Goal: Transaction & Acquisition: Purchase product/service

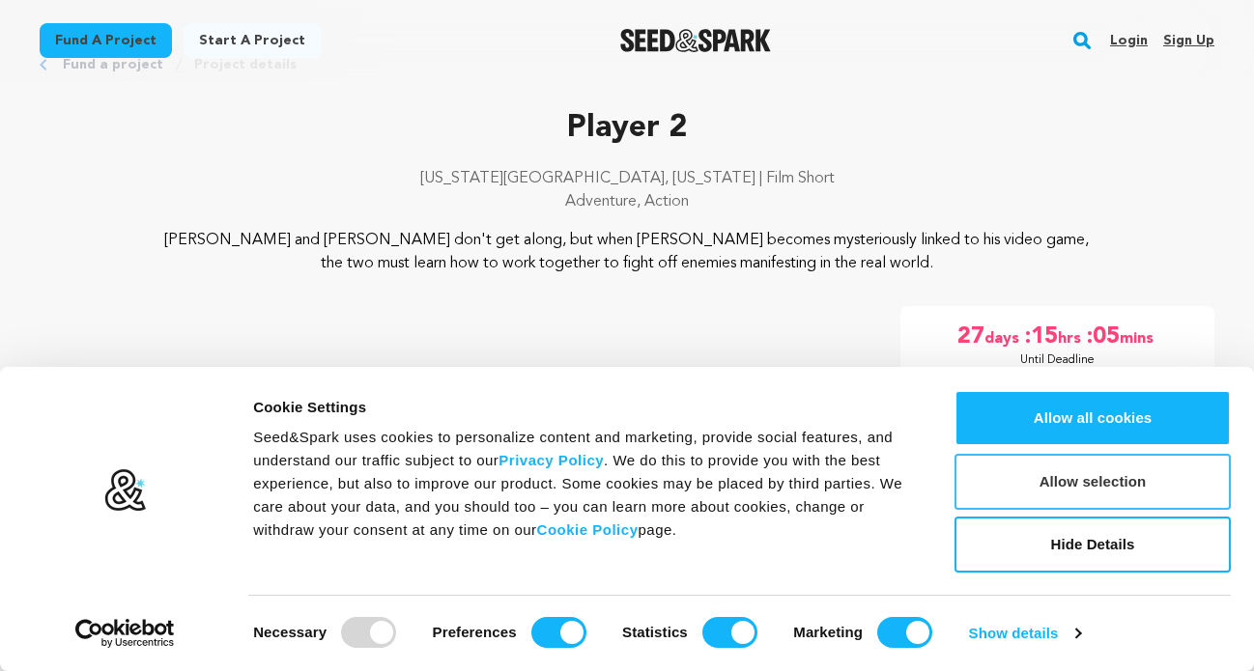
scroll to position [65, 0]
click at [729, 632] on input "Statistics" at bounding box center [729, 632] width 55 height 31
checkbox input "false"
click at [563, 634] on input "Preferences" at bounding box center [558, 632] width 55 height 31
checkbox input "false"
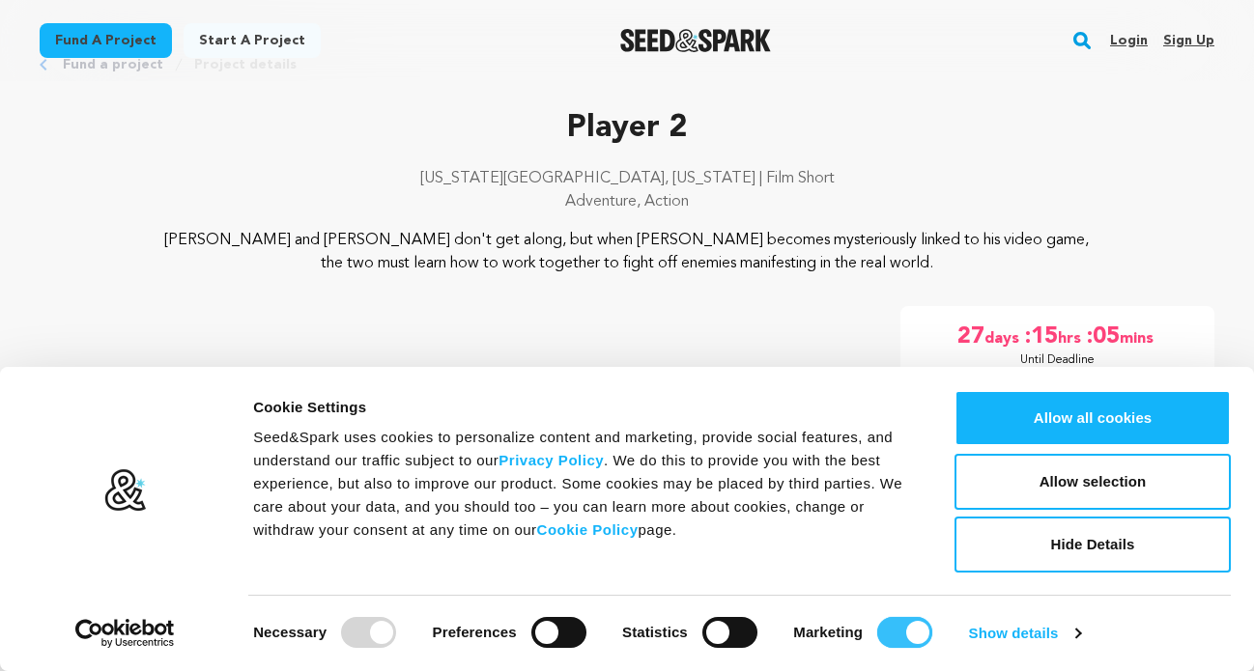
click at [893, 629] on input "Marketing" at bounding box center [904, 632] width 55 height 31
checkbox input "false"
click at [1089, 476] on button "Allow selection" at bounding box center [1092, 482] width 276 height 56
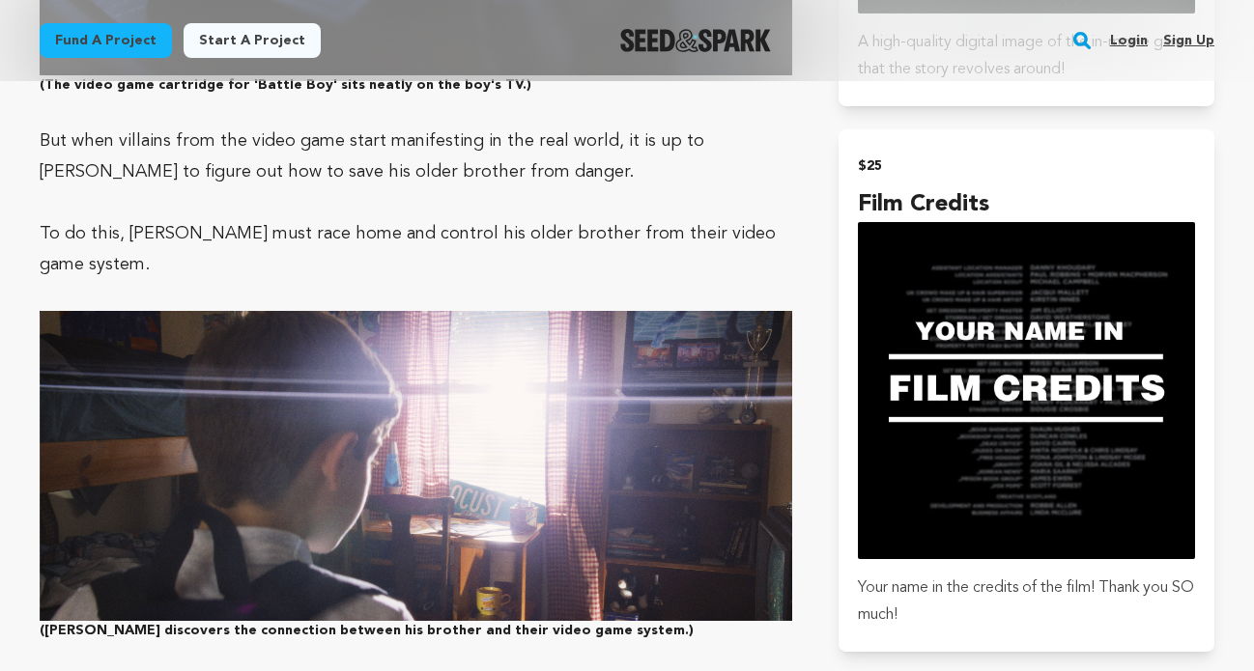
scroll to position [2505, 0]
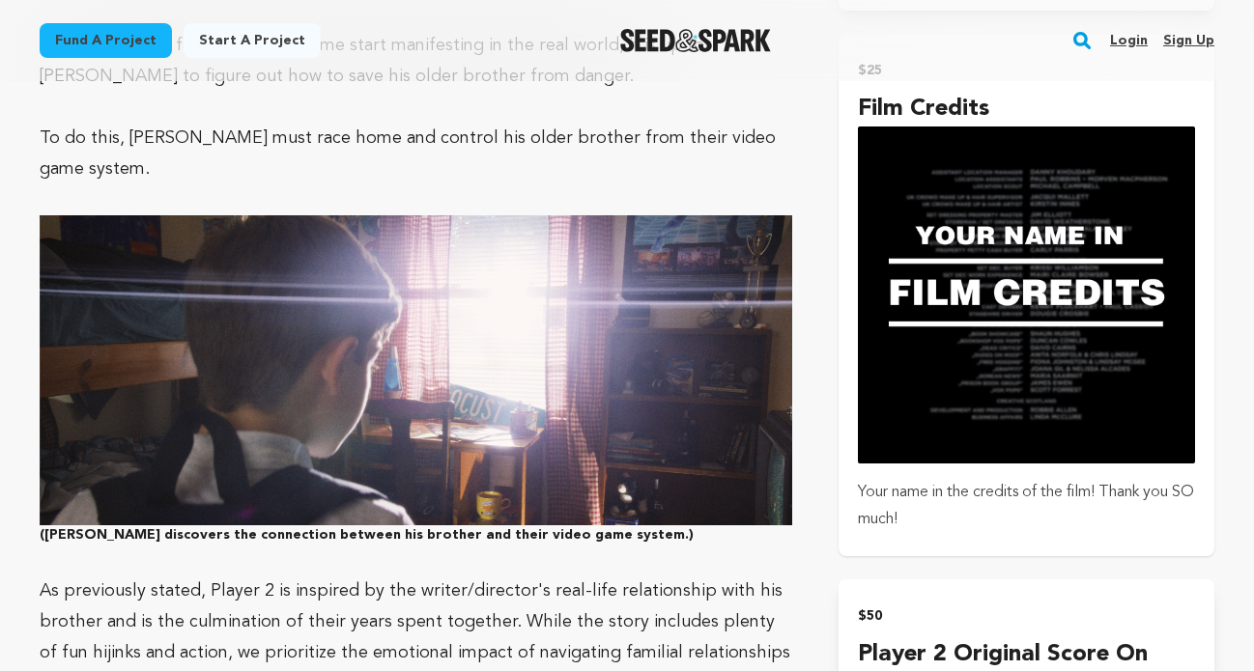
click at [1087, 385] on img "submit" at bounding box center [1026, 295] width 337 height 337
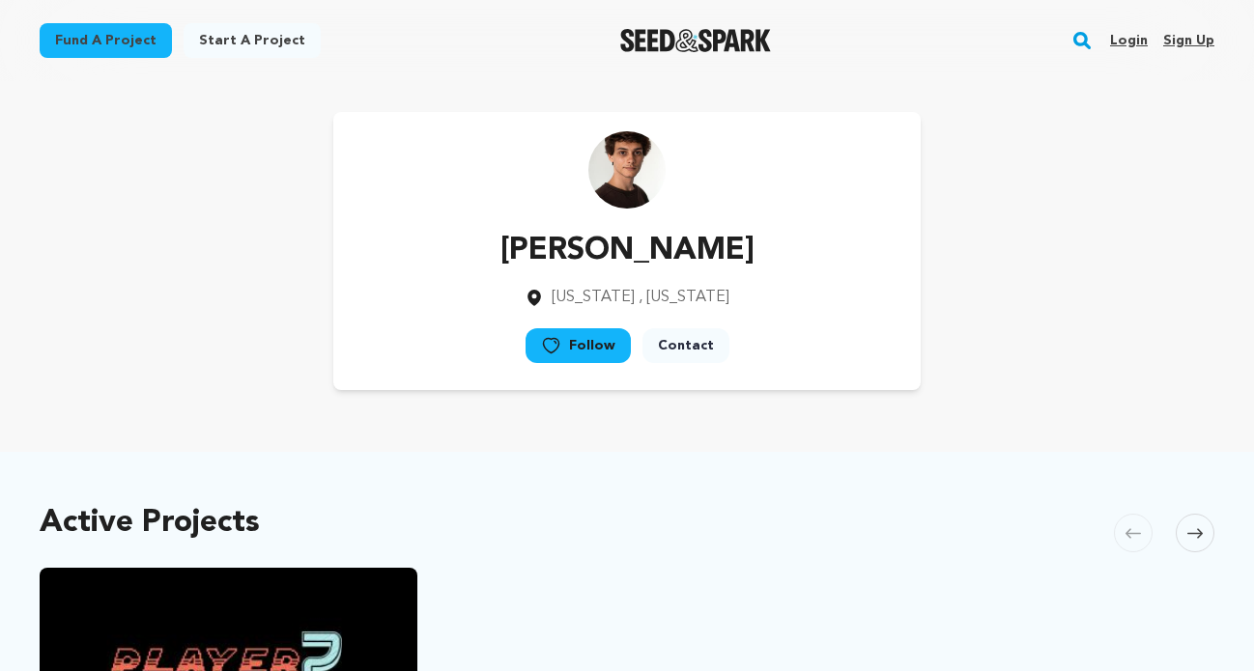
click at [639, 189] on img at bounding box center [626, 169] width 77 height 77
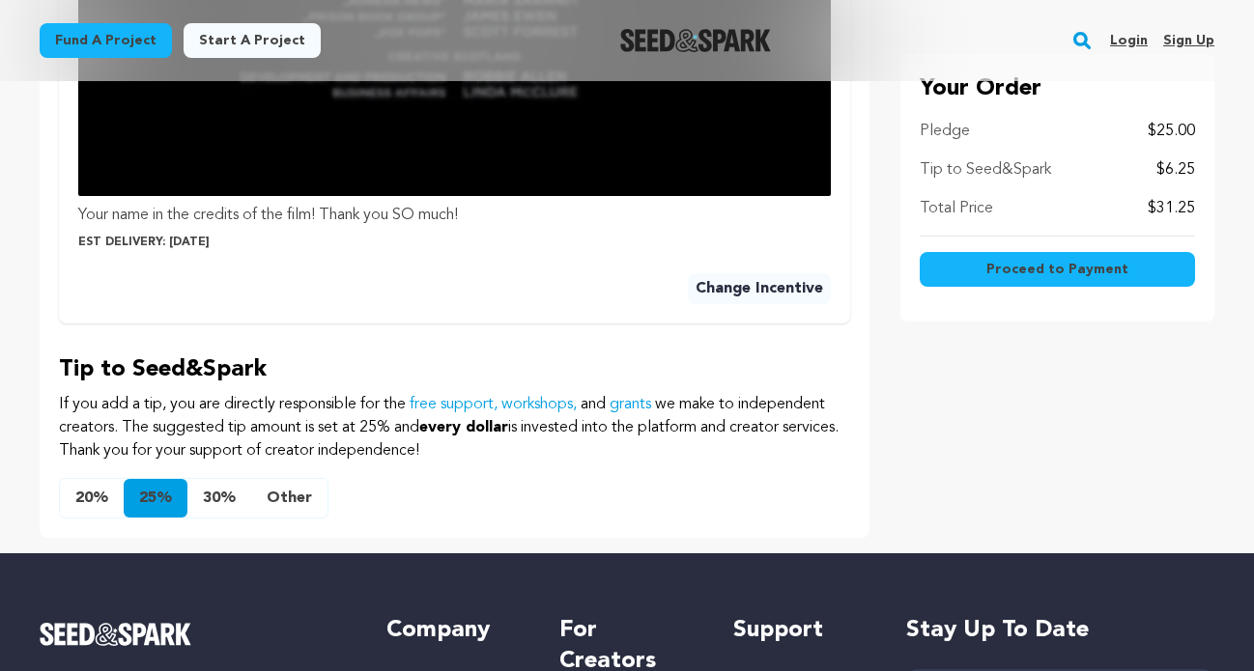
scroll to position [1273, 0]
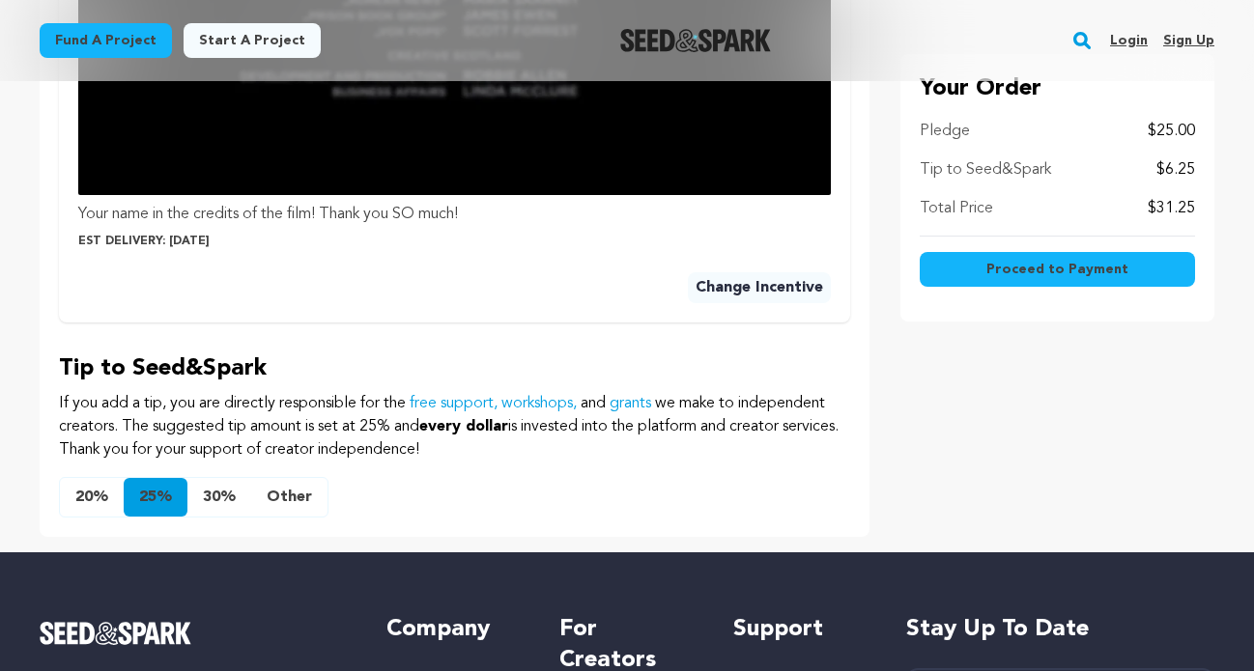
click at [277, 493] on button "Other" at bounding box center [289, 497] width 76 height 39
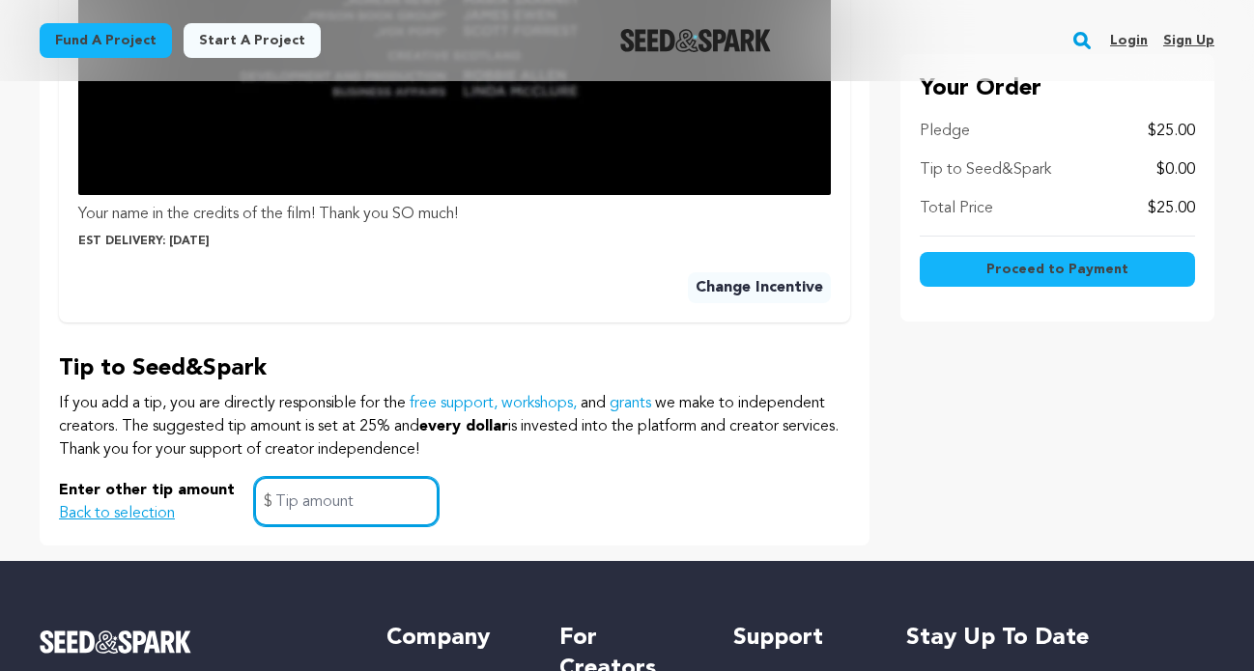
click at [293, 506] on input "text" at bounding box center [346, 501] width 184 height 49
type input "0"
click at [581, 478] on div "Enter other tip amount Back to selection 0 $" at bounding box center [454, 501] width 791 height 49
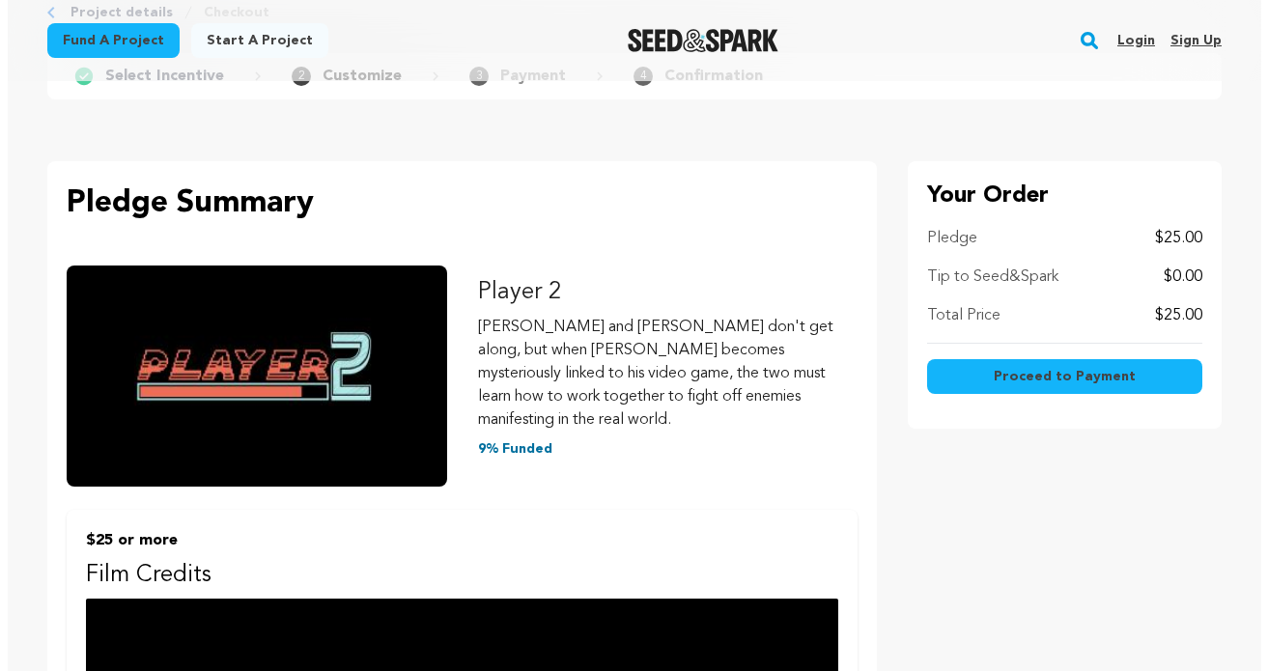
scroll to position [116, 0]
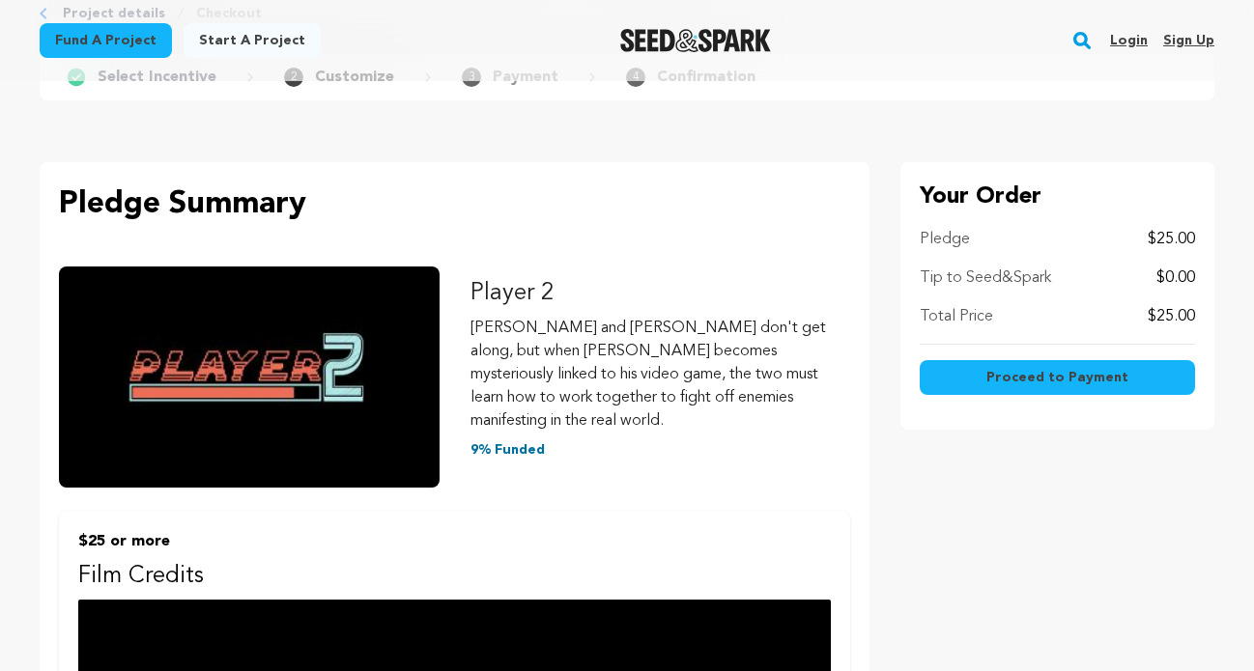
click at [935, 382] on button "Proceed to Payment" at bounding box center [1056, 377] width 275 height 35
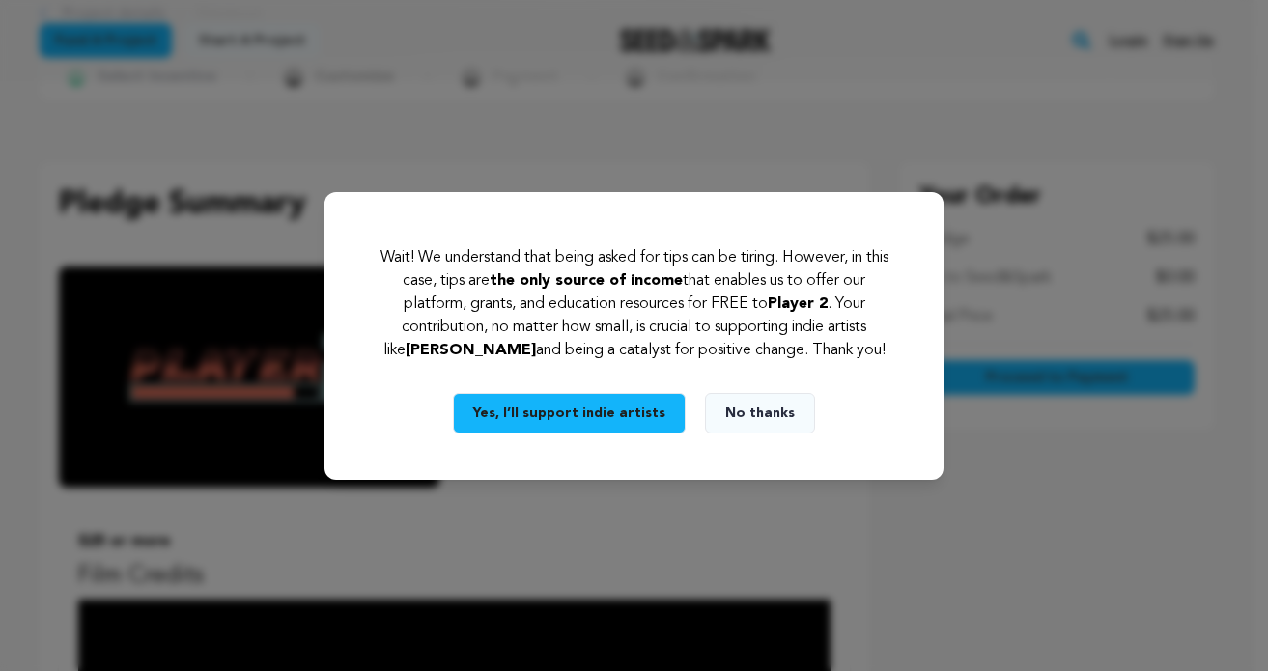
click at [774, 409] on button "No thanks" at bounding box center [760, 413] width 110 height 41
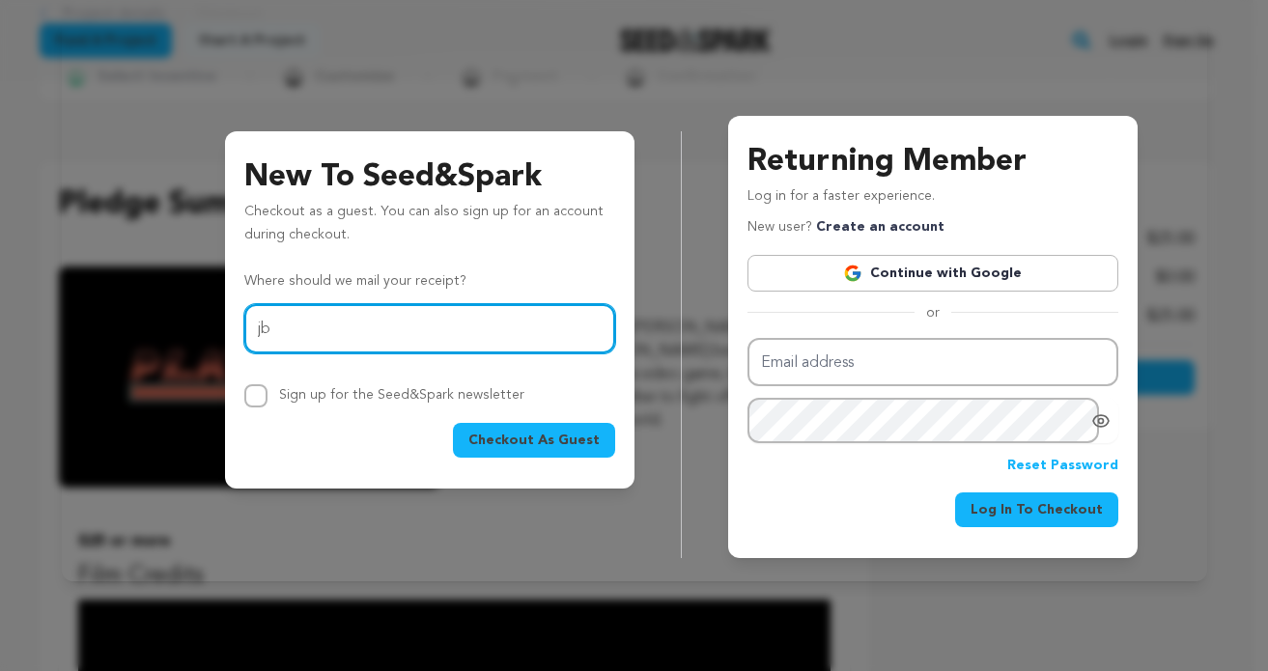
type input "j"
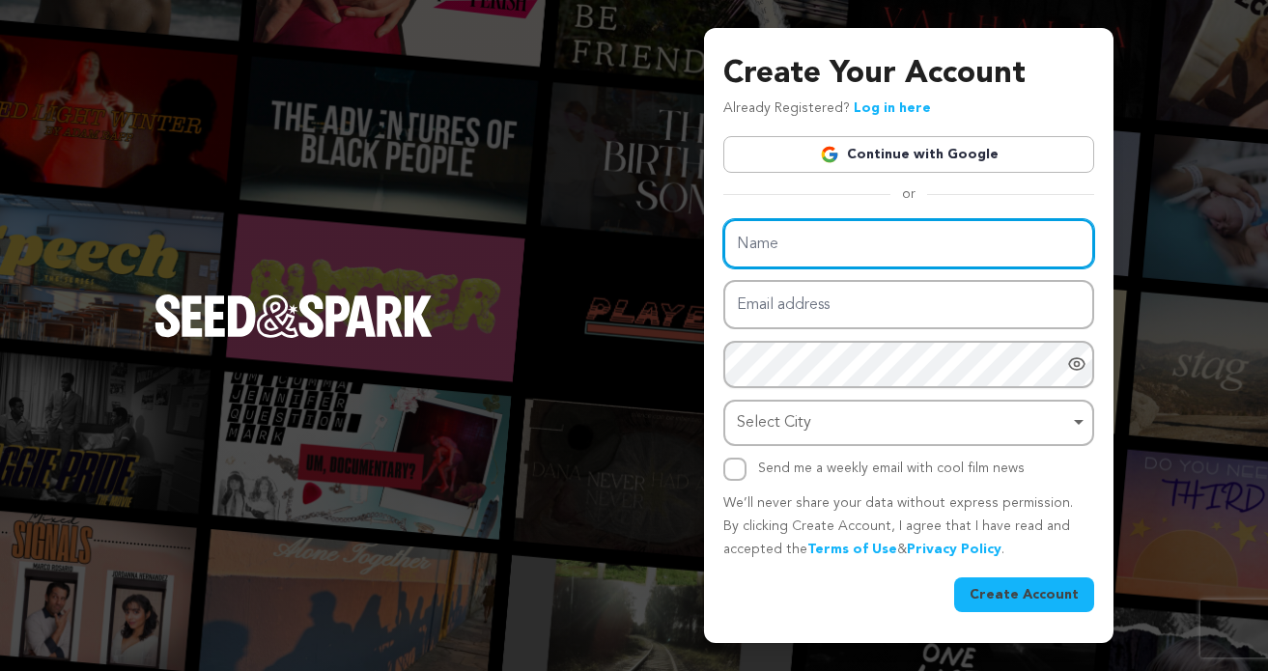
click at [822, 246] on input "Name" at bounding box center [908, 243] width 371 height 49
type input "[PERSON_NAME]"
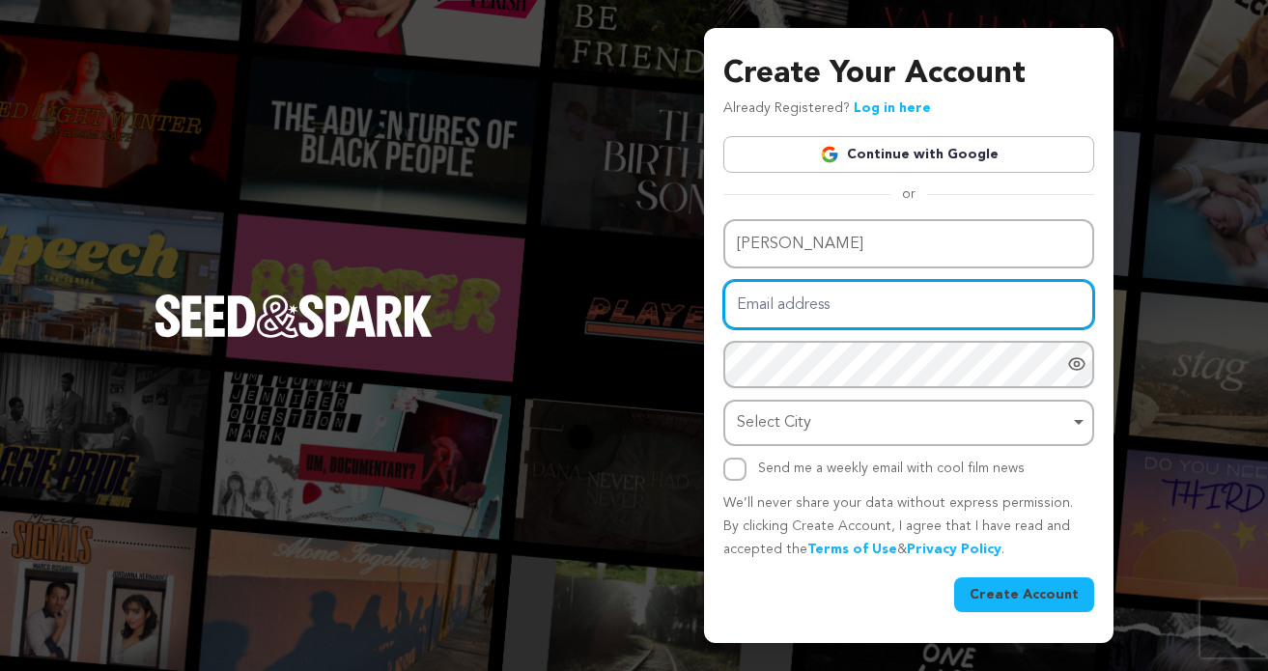
click at [808, 299] on input "Email address" at bounding box center [908, 304] width 371 height 49
type input "jmb.rebellion@gmail.com"
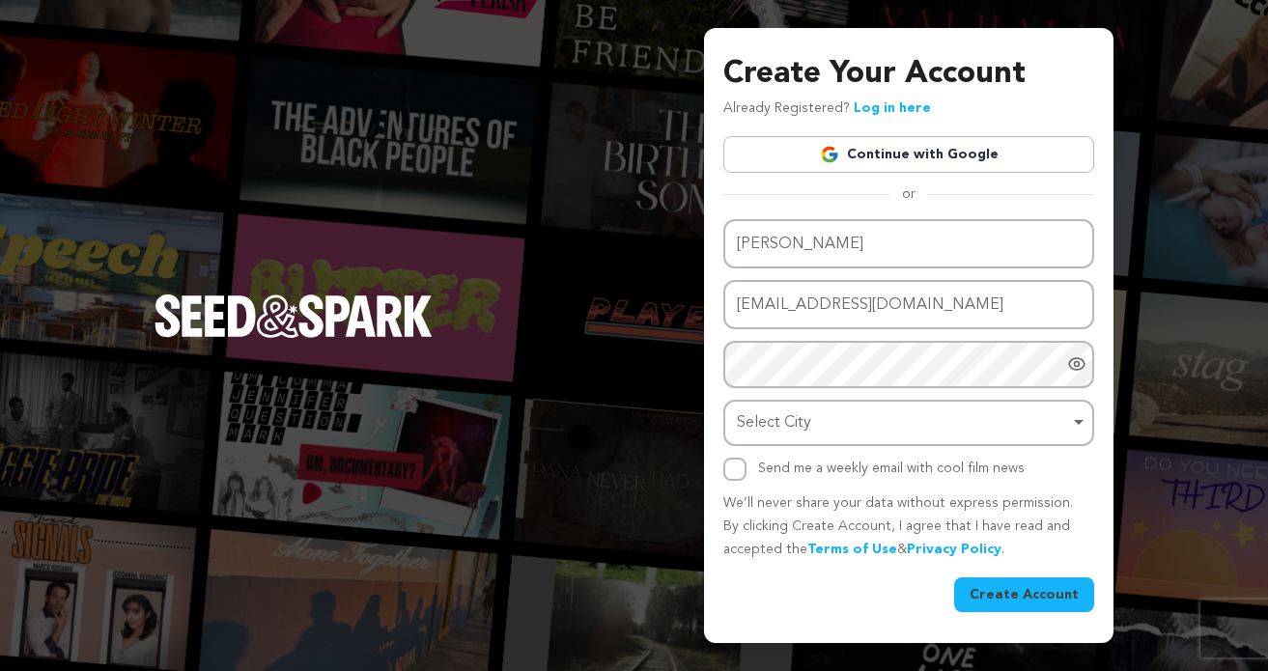
click at [1082, 477] on div "Send me a weekly email with cool film news" at bounding box center [908, 469] width 371 height 23
click at [1083, 365] on icon "Show password as plain text. Warning: this will display your password on the sc…" at bounding box center [1076, 363] width 19 height 19
click at [792, 429] on div "Select City Remove item" at bounding box center [903, 423] width 332 height 28
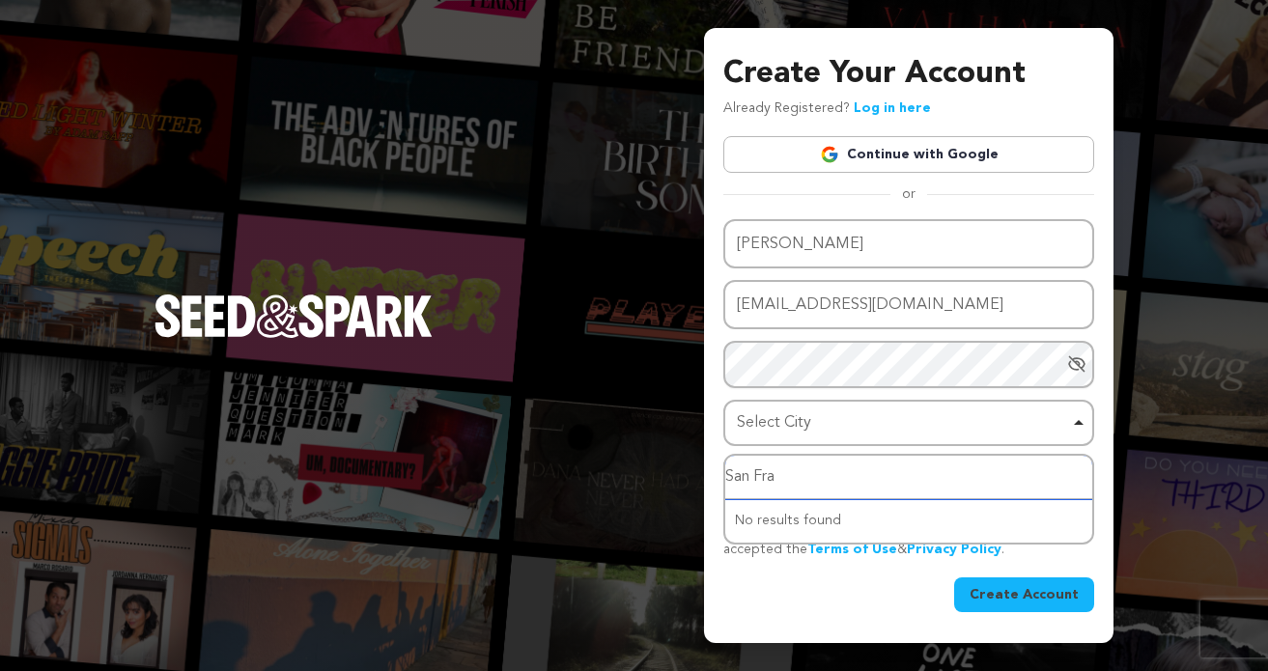
type input "San Fran"
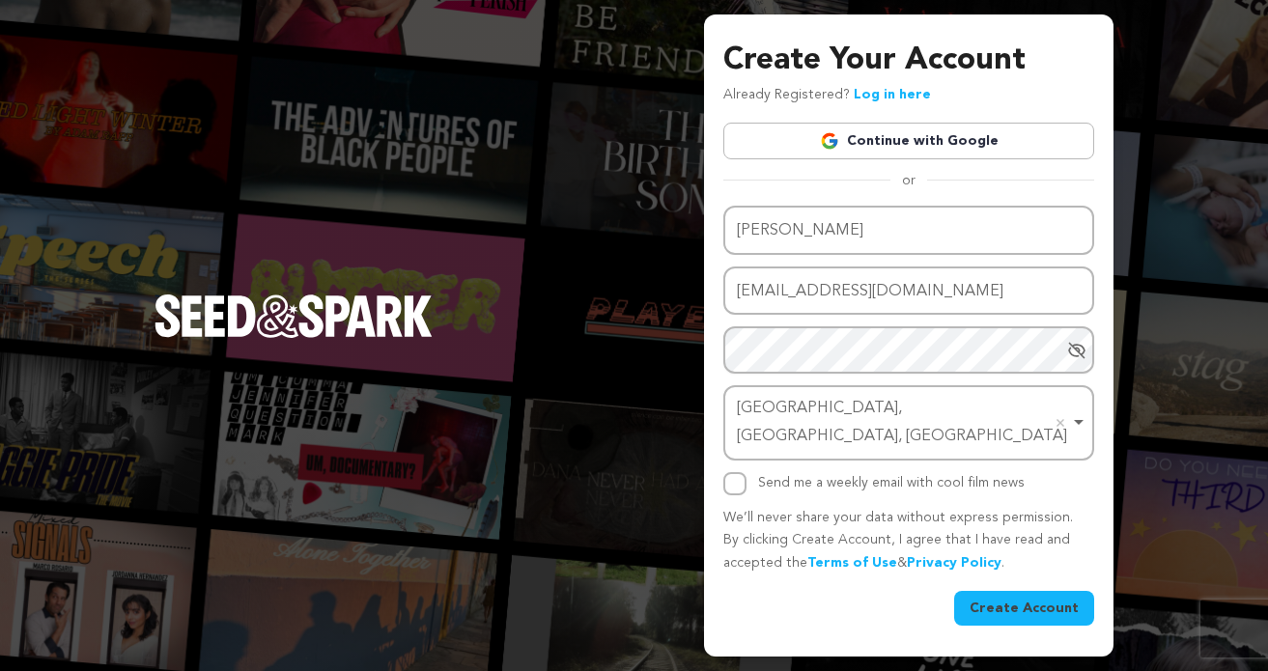
click at [1019, 599] on button "Create Account" at bounding box center [1024, 608] width 140 height 35
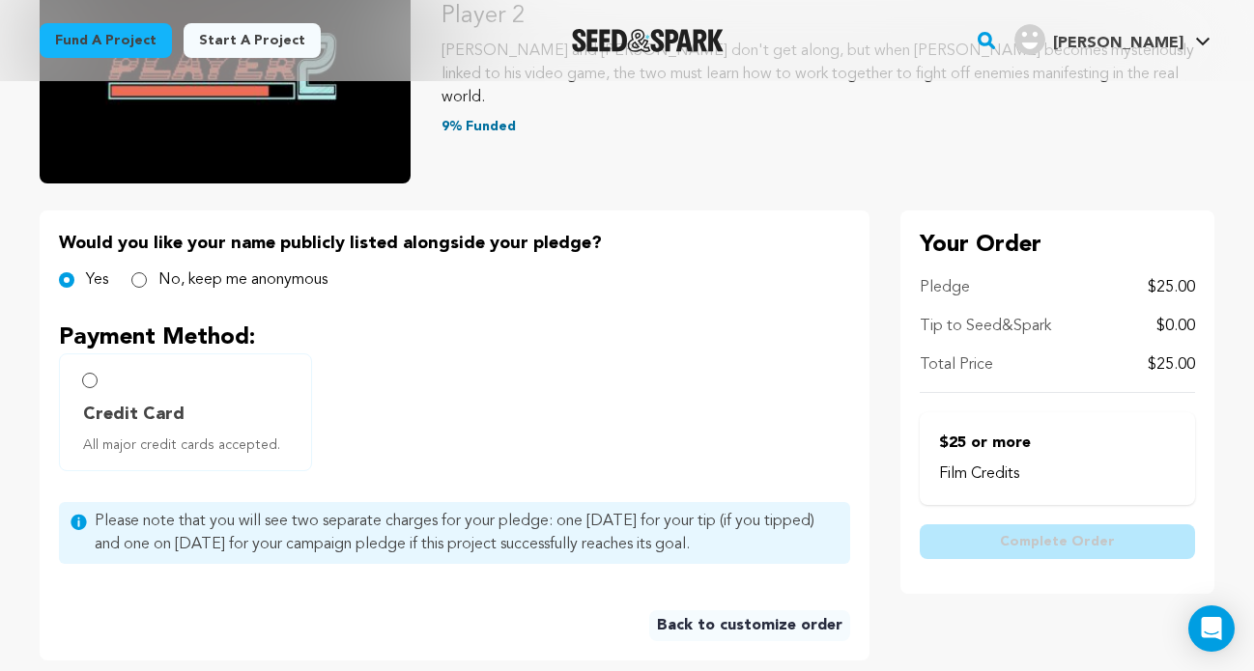
scroll to position [277, 0]
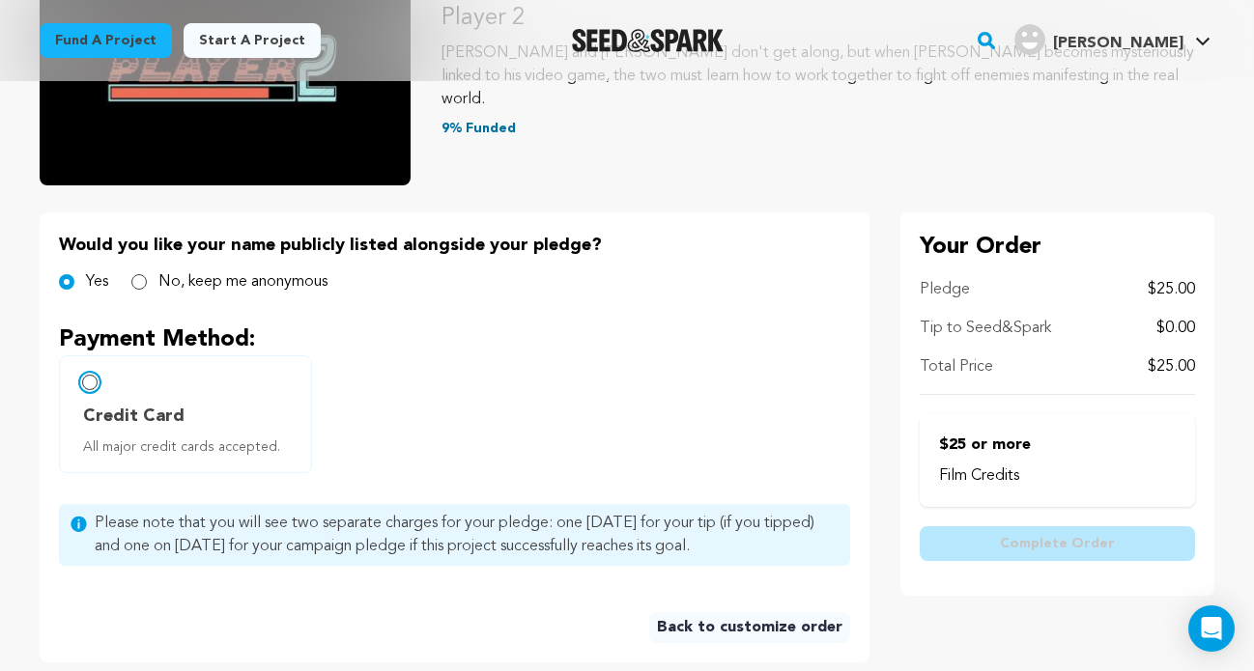
click at [89, 382] on input "Credit Card All major credit cards accepted." at bounding box center [89, 382] width 15 height 15
radio input "false"
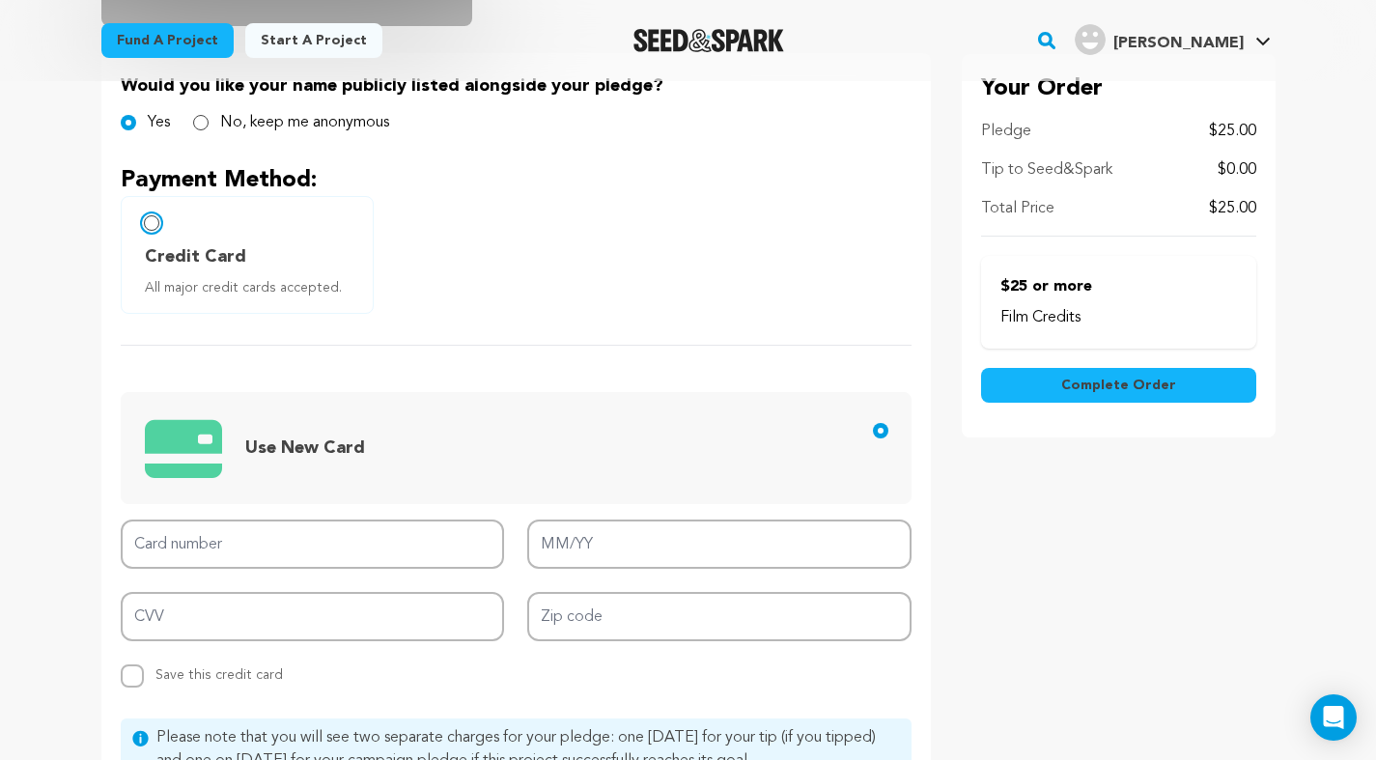
scroll to position [428, 0]
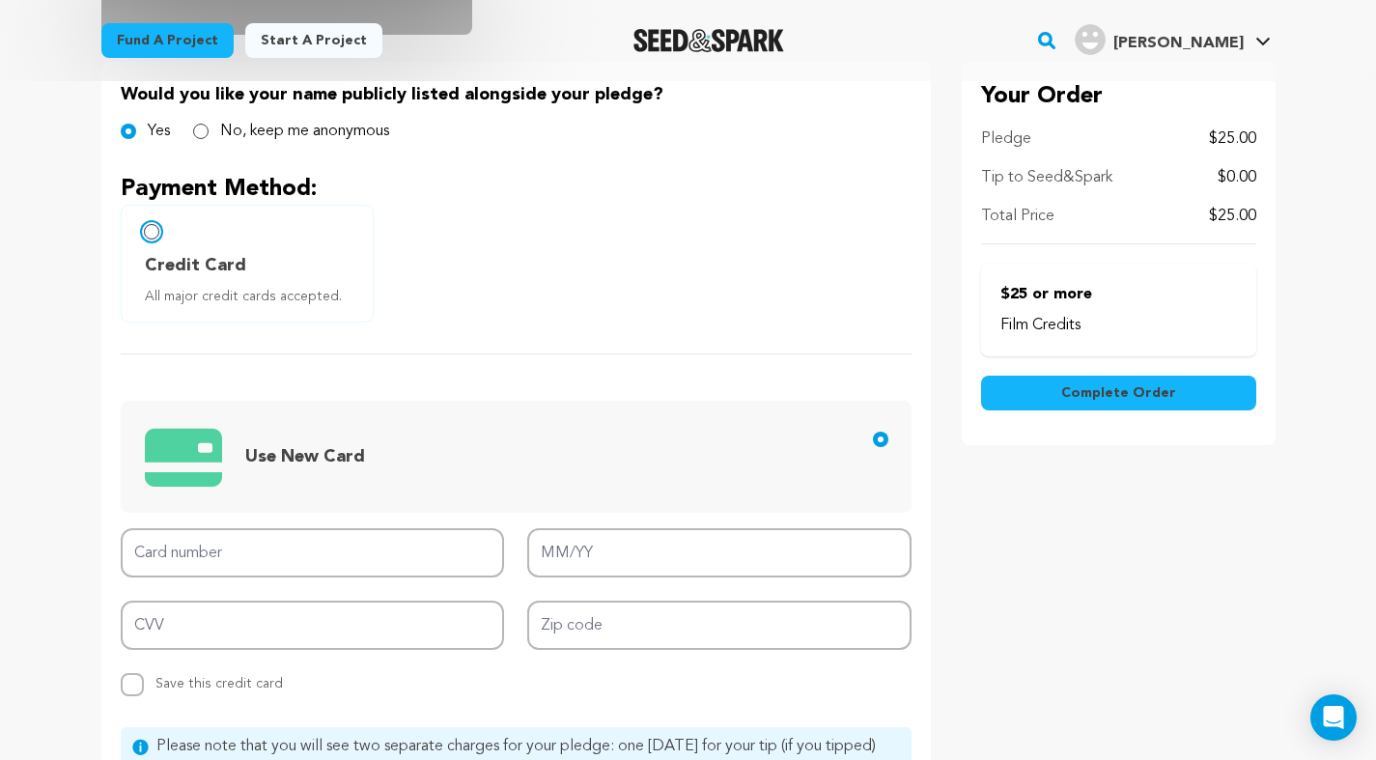
click at [153, 228] on input "Credit Card All major credit cards accepted." at bounding box center [151, 231] width 15 height 15
click at [155, 235] on input "Credit Card All major credit cards accepted." at bounding box center [151, 231] width 15 height 15
click at [99, 260] on div "Project details Checkout 1 Select Incentive 2 Customize 3 Payment 4" at bounding box center [689, 277] width 1236 height 1248
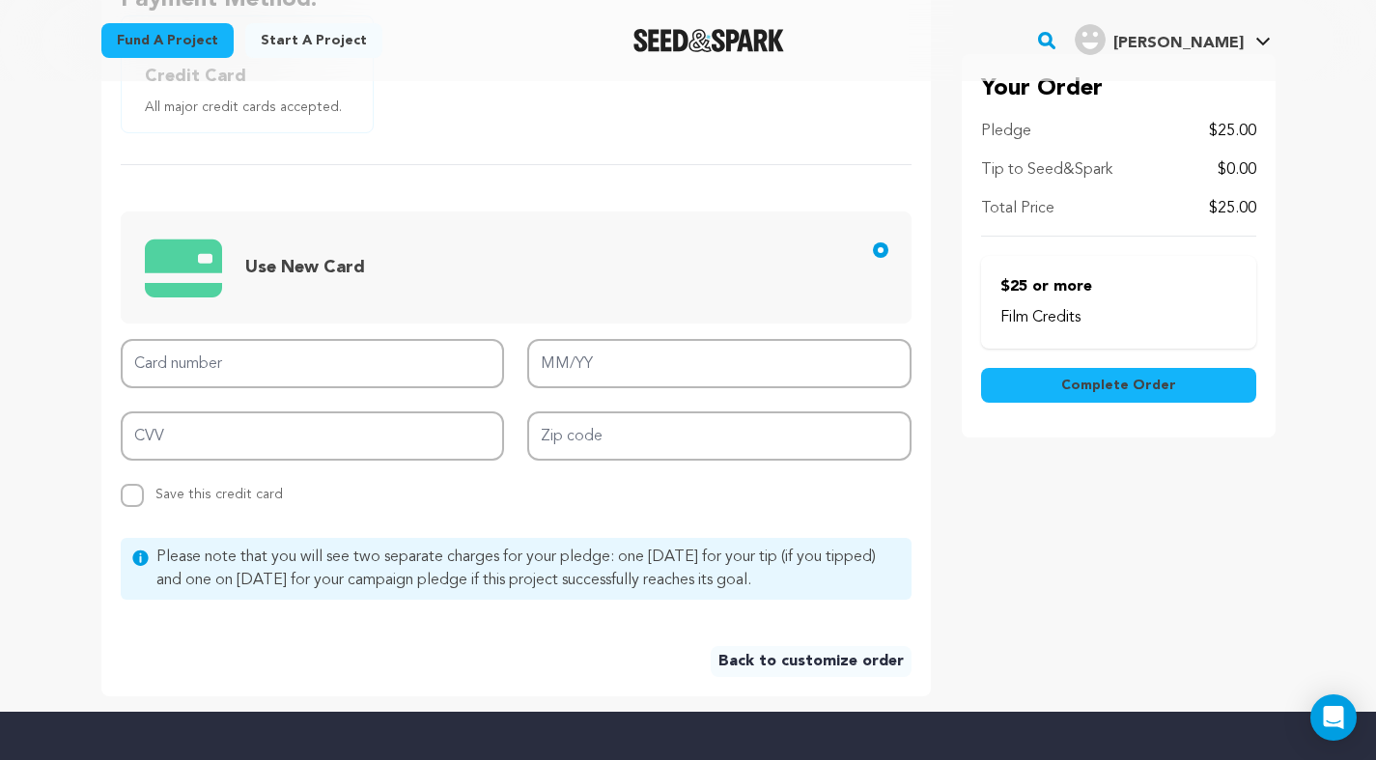
scroll to position [575, 0]
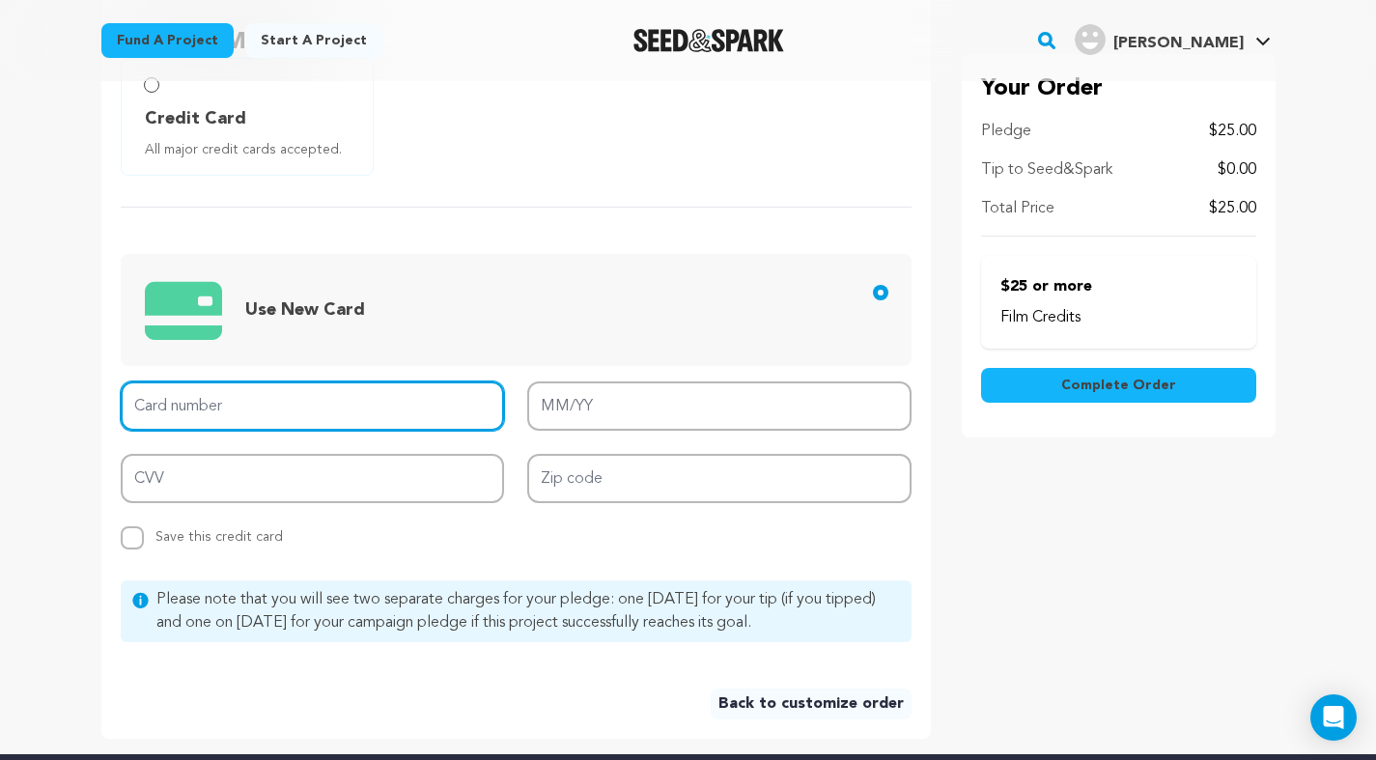
click at [210, 409] on input "Card number" at bounding box center [313, 405] width 384 height 49
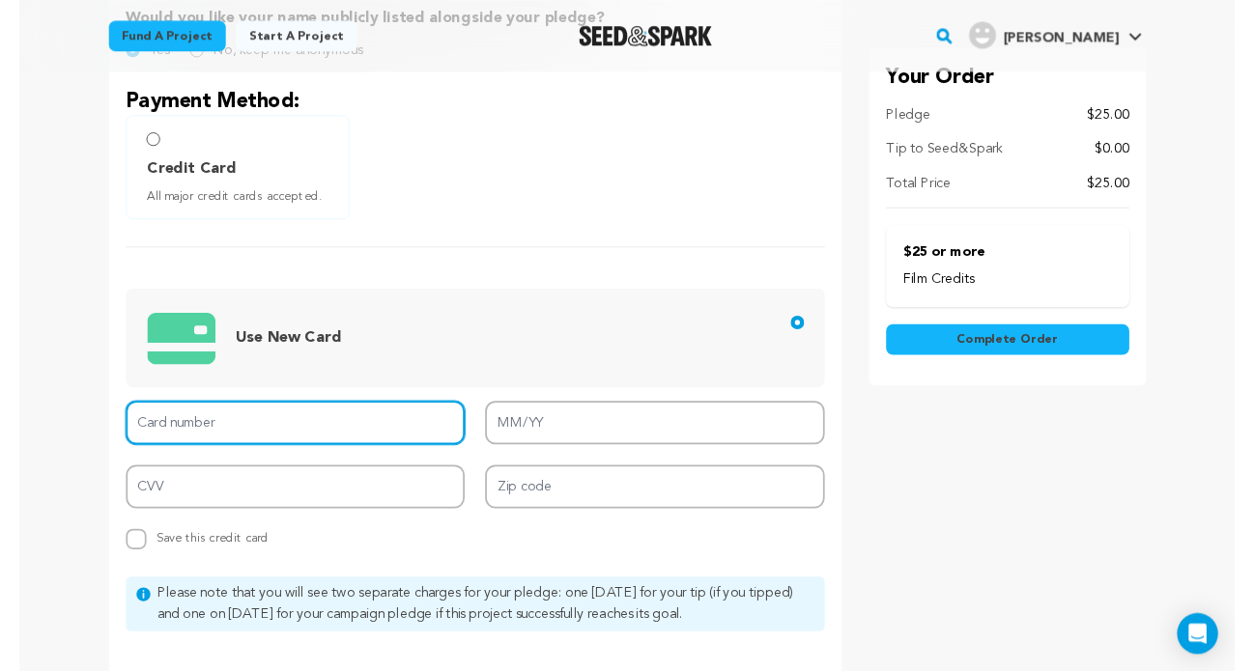
scroll to position [500, 0]
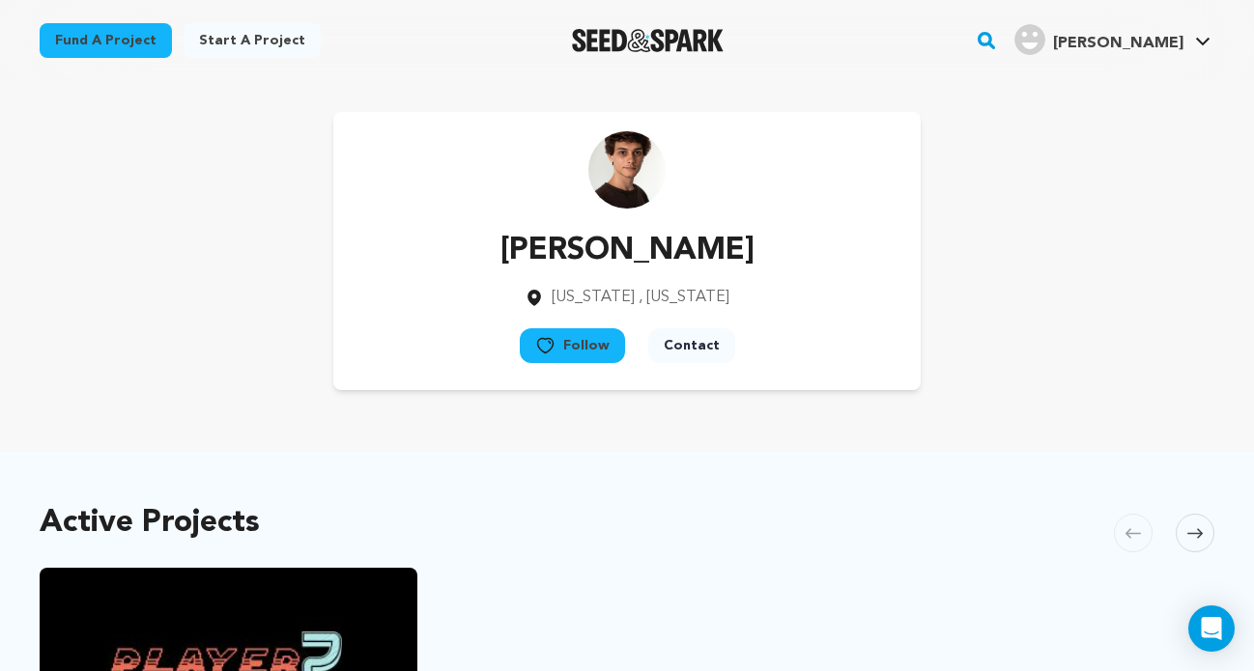
click at [561, 346] on button "Follow" at bounding box center [572, 345] width 105 height 35
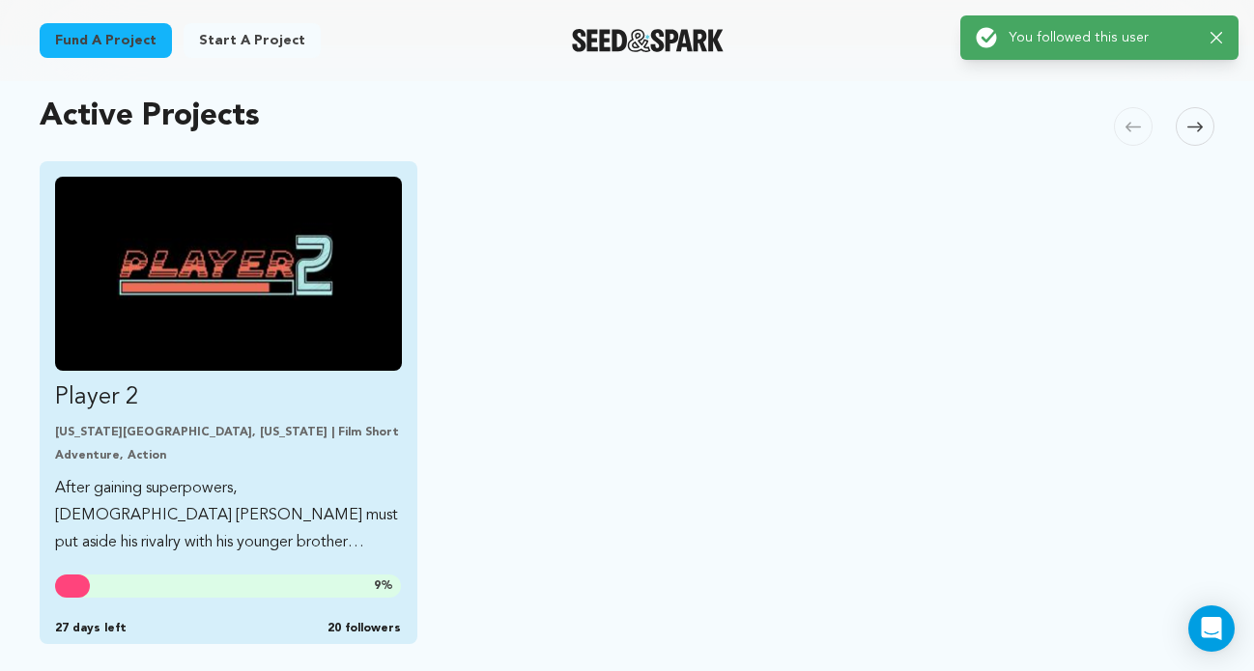
scroll to position [384, 0]
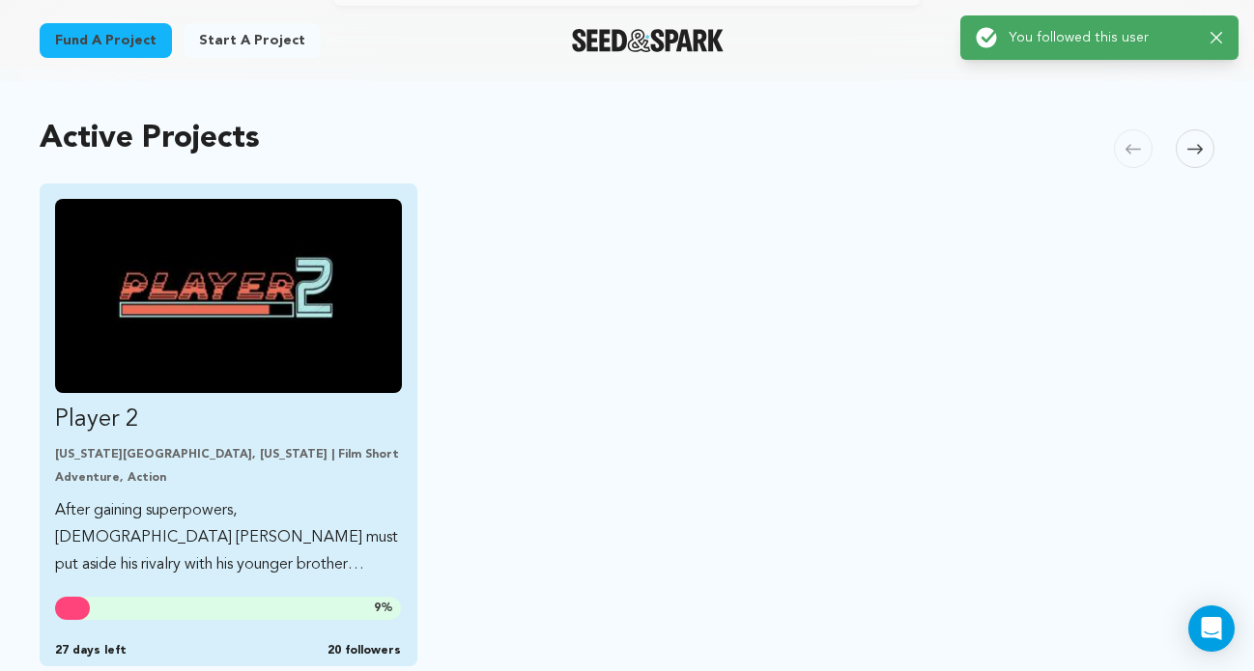
click at [99, 414] on p "Player 2" at bounding box center [228, 420] width 347 height 31
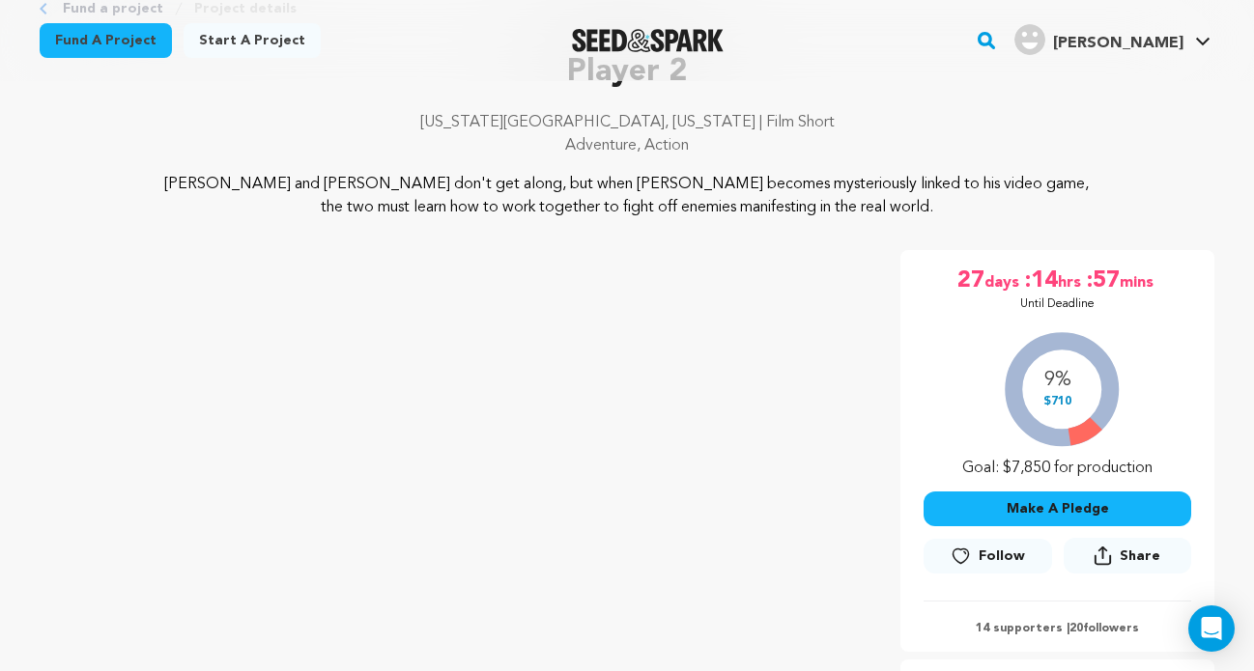
scroll to position [256, 0]
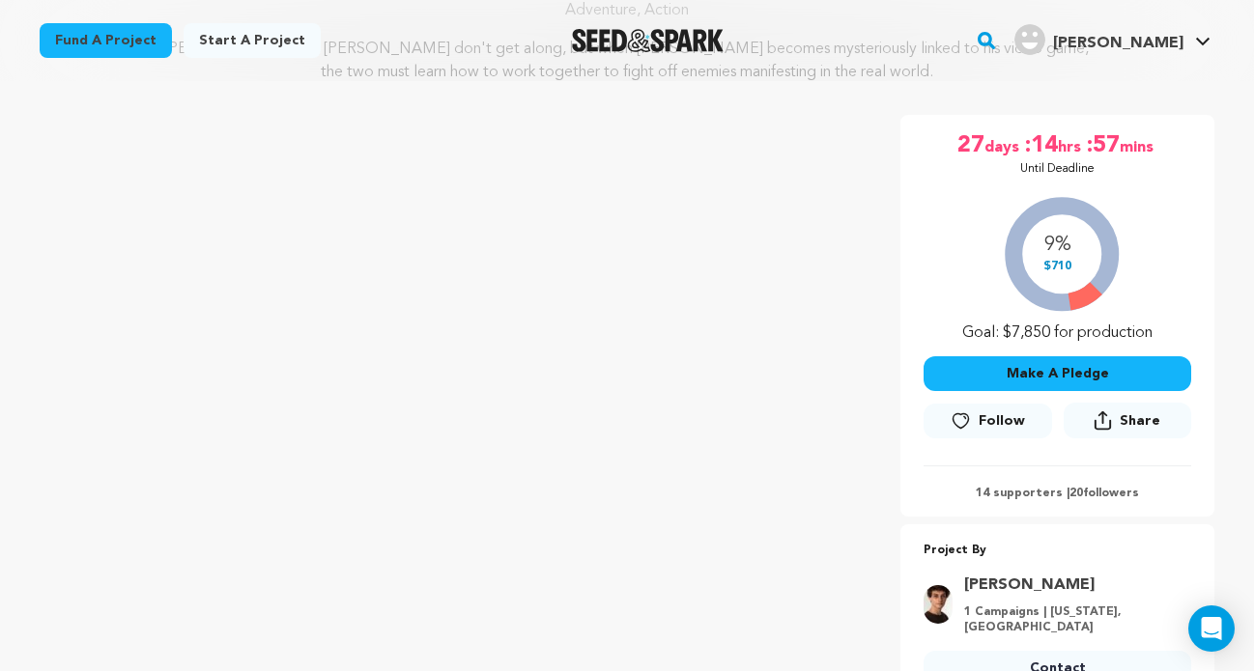
click at [996, 419] on span "Follow" at bounding box center [1001, 420] width 46 height 19
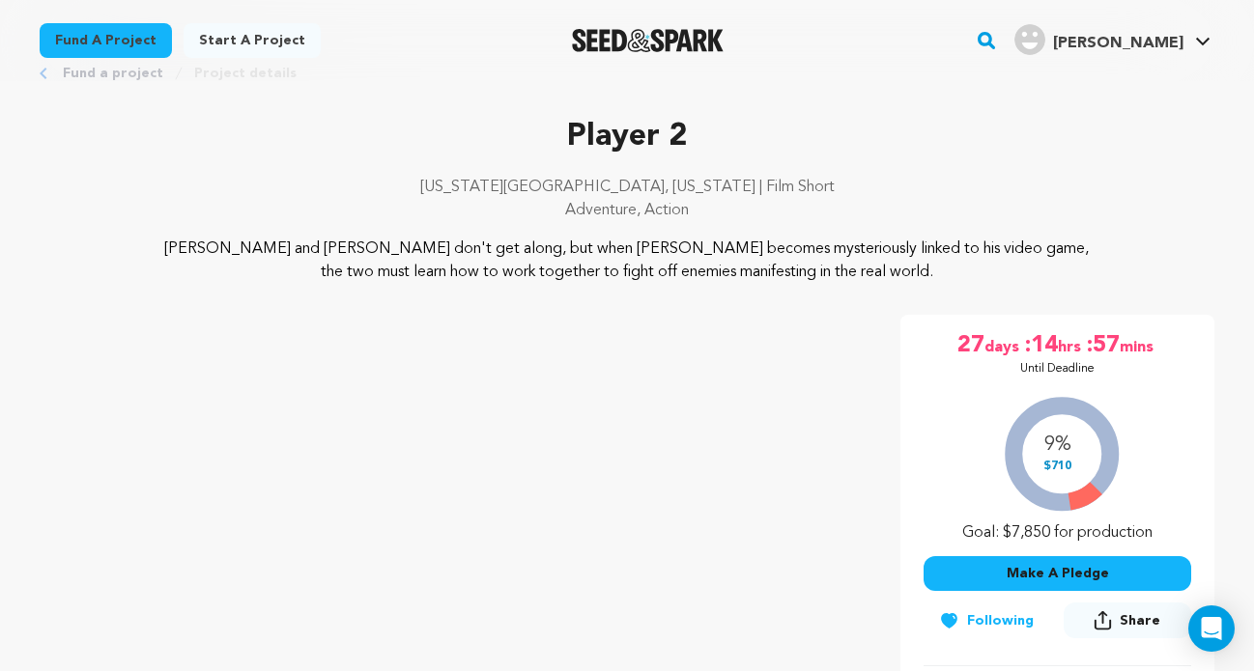
scroll to position [0, 0]
